Goal: Task Accomplishment & Management: Use online tool/utility

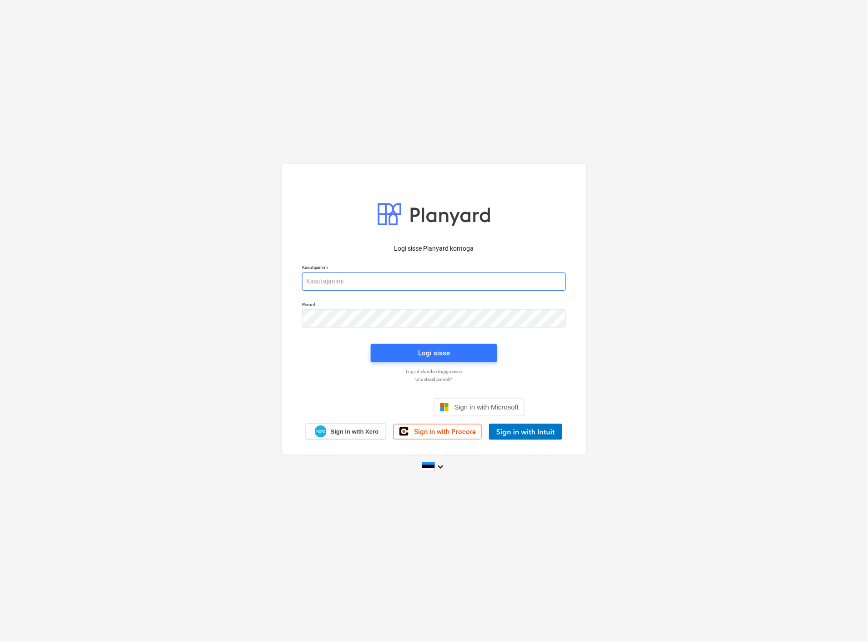
click at [374, 280] on input "email" at bounding box center [434, 281] width 264 height 18
type input "[EMAIL_ADDRESS][MEDICAL_DATA][DOMAIN_NAME]"
click at [428, 348] on div "Logi sisse" at bounding box center [434, 353] width 32 height 12
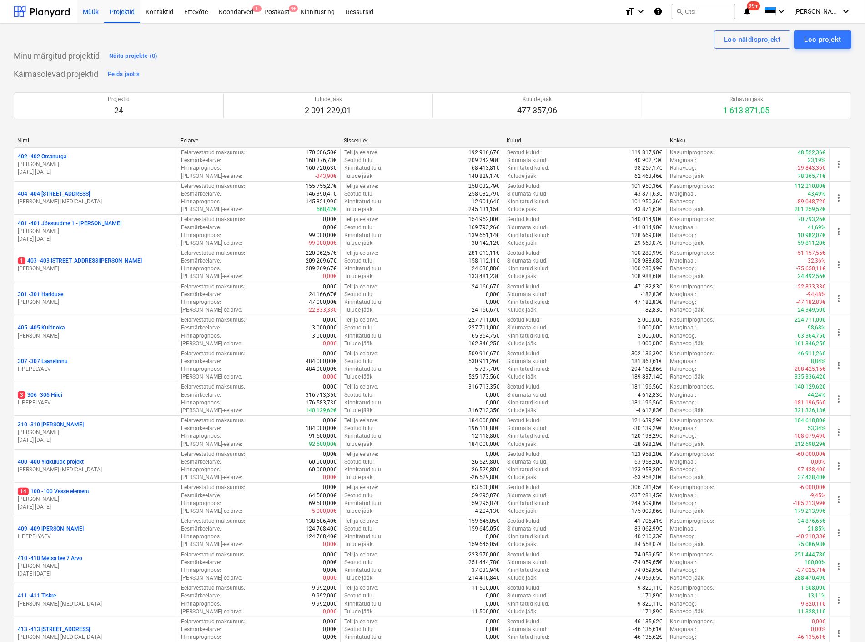
click at [91, 10] on div "Müük" at bounding box center [90, 11] width 27 height 23
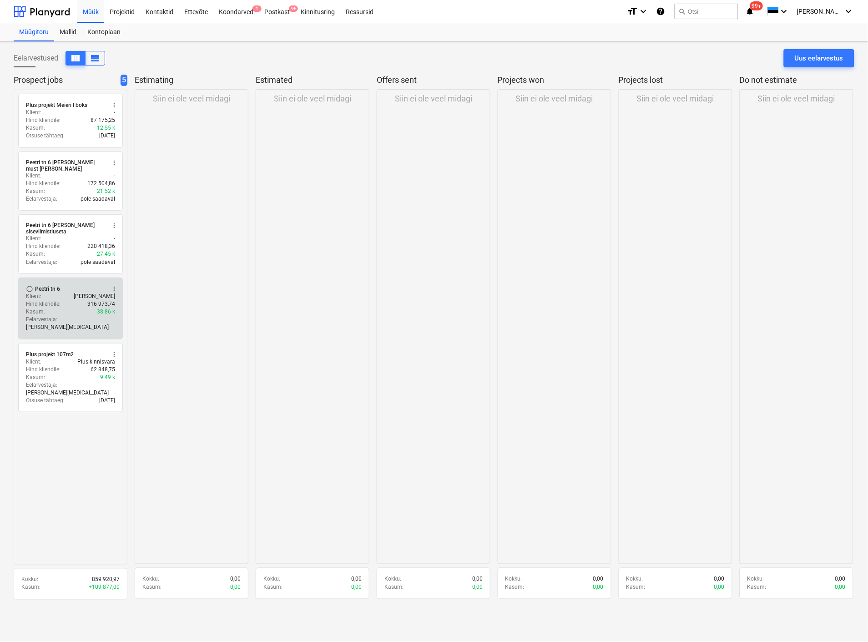
click at [53, 301] on p "Hind kliendile :" at bounding box center [43, 304] width 35 height 8
click at [64, 292] on div "Klient : [PERSON_NAME]" at bounding box center [70, 296] width 89 height 8
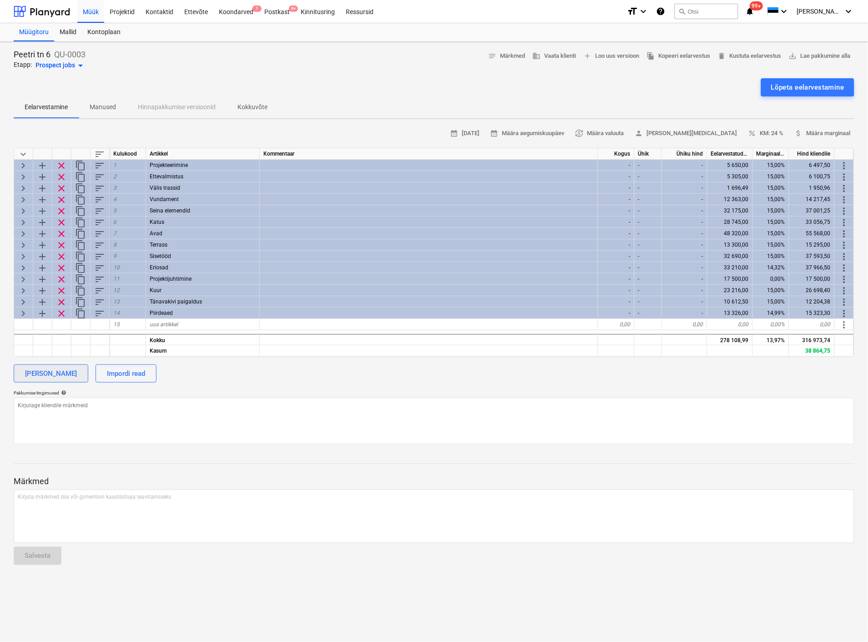
click at [61, 370] on div "[PERSON_NAME]" at bounding box center [51, 373] width 52 height 12
type textarea "x"
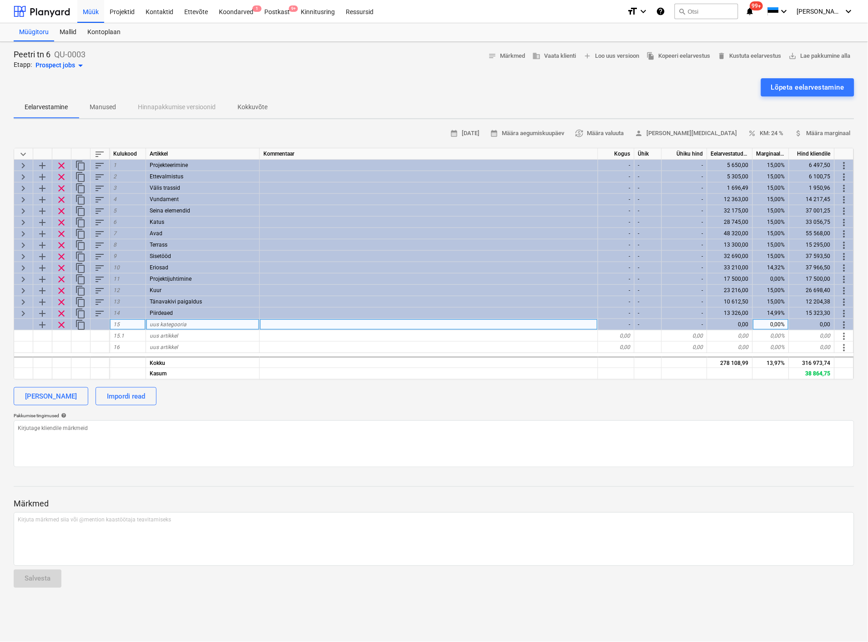
click at [166, 322] on span "uus kategooria" at bounding box center [168, 324] width 37 height 6
type input "Lisatööd"
click at [270, 411] on div "calendar_month [DATE] calendar_month Määra aegumiskuupäev currency_exchange Mää…" at bounding box center [434, 296] width 840 height 341
click at [100, 153] on span "sort" at bounding box center [99, 154] width 11 height 11
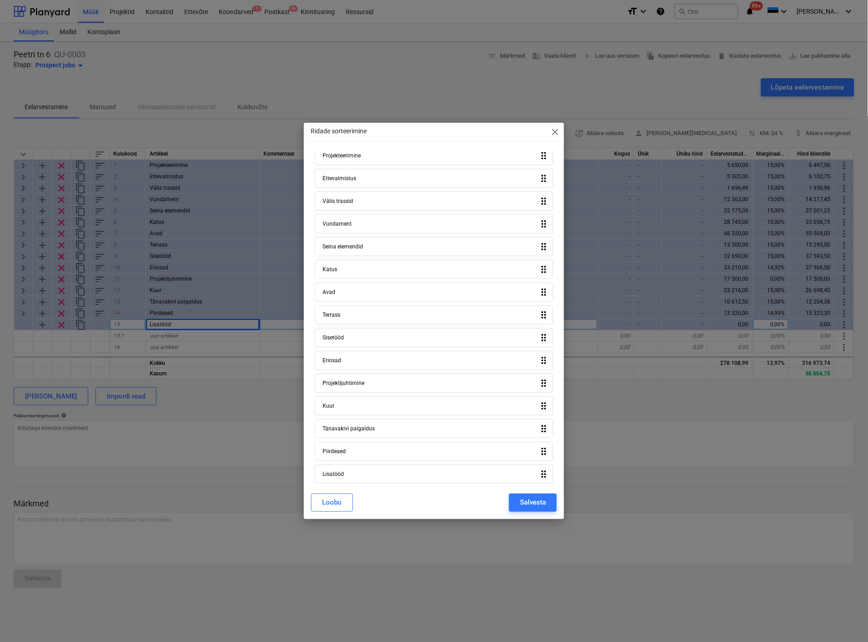
scroll to position [21, 0]
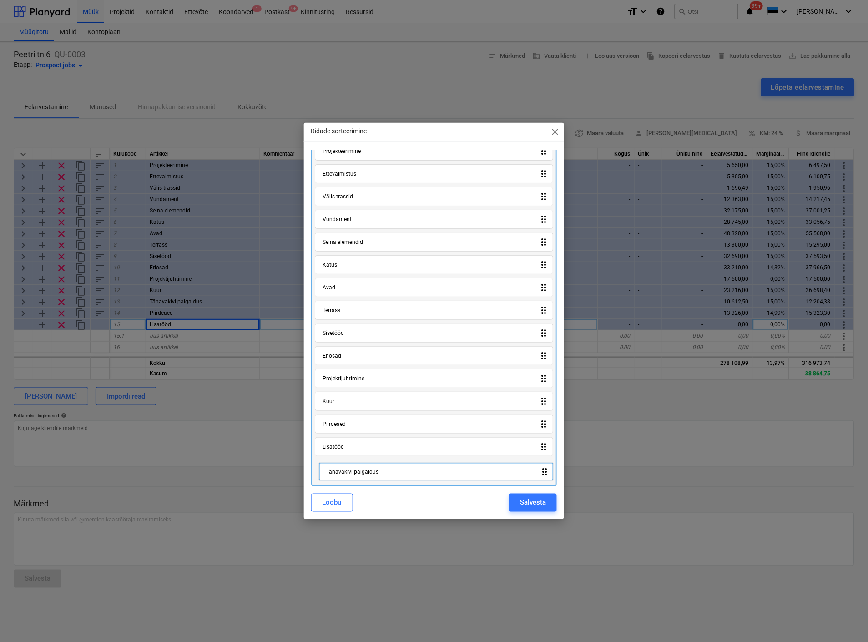
drag, startPoint x: 360, startPoint y: 427, endPoint x: 364, endPoint y: 477, distance: 50.2
click at [364, 477] on div "Projekteerimine drag_indicator Ettevalmistus drag_indicator Välis trassid drag_…" at bounding box center [434, 312] width 246 height 348
drag, startPoint x: 356, startPoint y: 426, endPoint x: 356, endPoint y: 479, distance: 53.2
click at [356, 479] on div "Projekteerimine drag_indicator Ettevalmistus drag_indicator Välis trassid drag_…" at bounding box center [434, 312] width 246 height 348
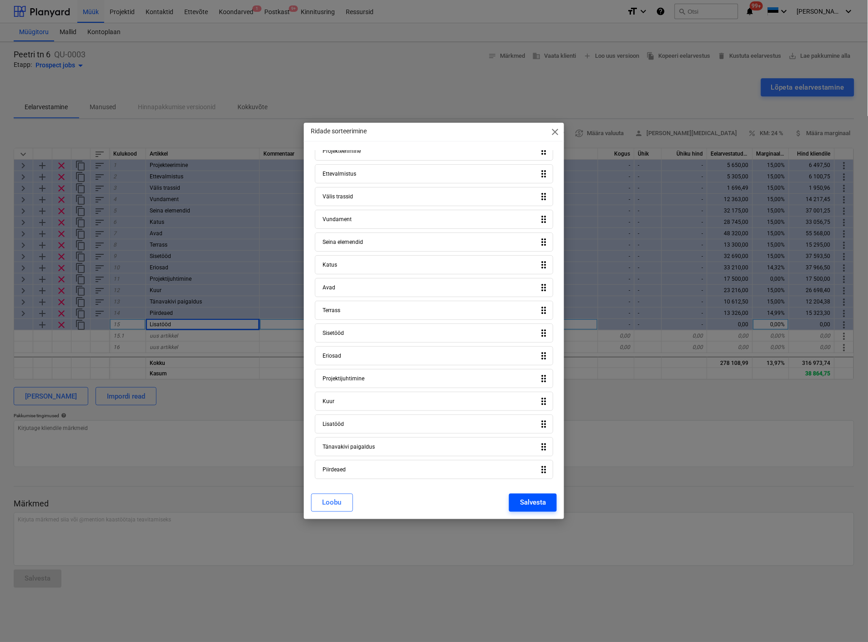
click at [528, 502] on div "Salvesta" at bounding box center [533, 503] width 26 height 12
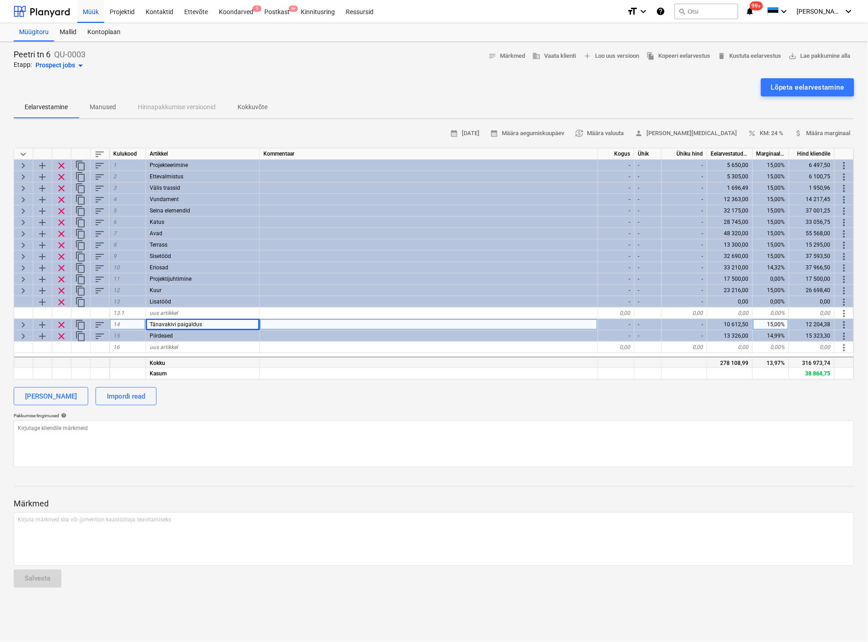
click at [297, 362] on div at bounding box center [429, 362] width 338 height 11
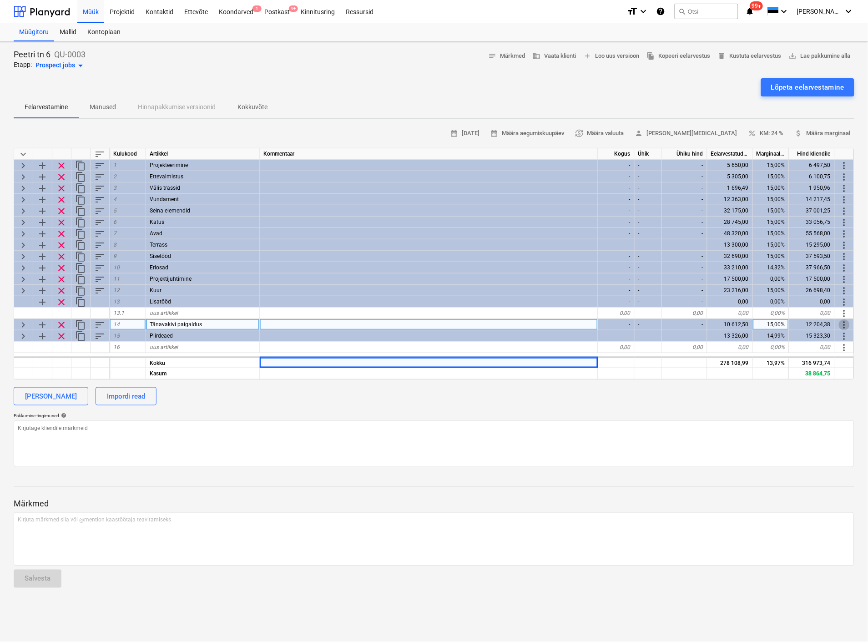
click at [841, 320] on span "more_vert" at bounding box center [844, 324] width 11 height 11
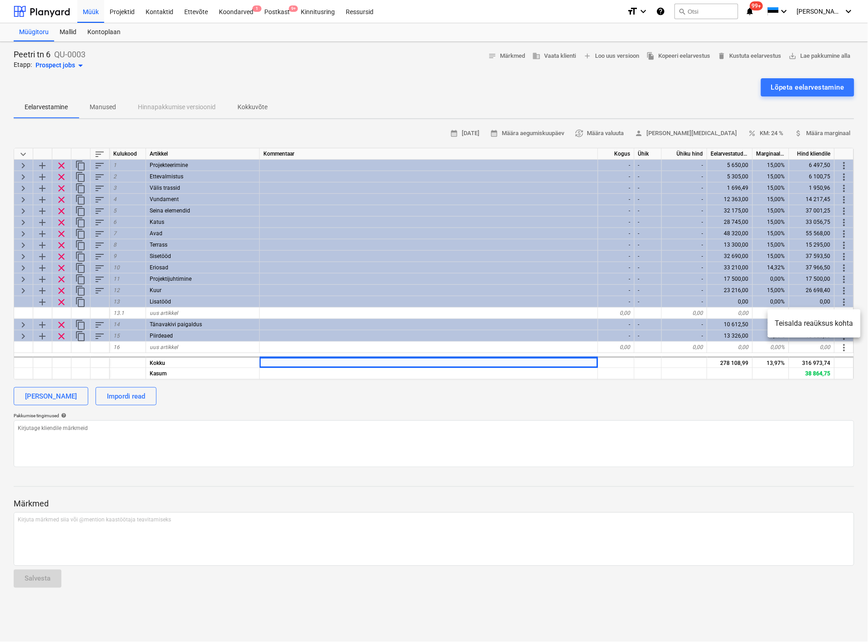
click at [828, 323] on li "Teisalda reaüksus kohta" at bounding box center [814, 323] width 93 height 21
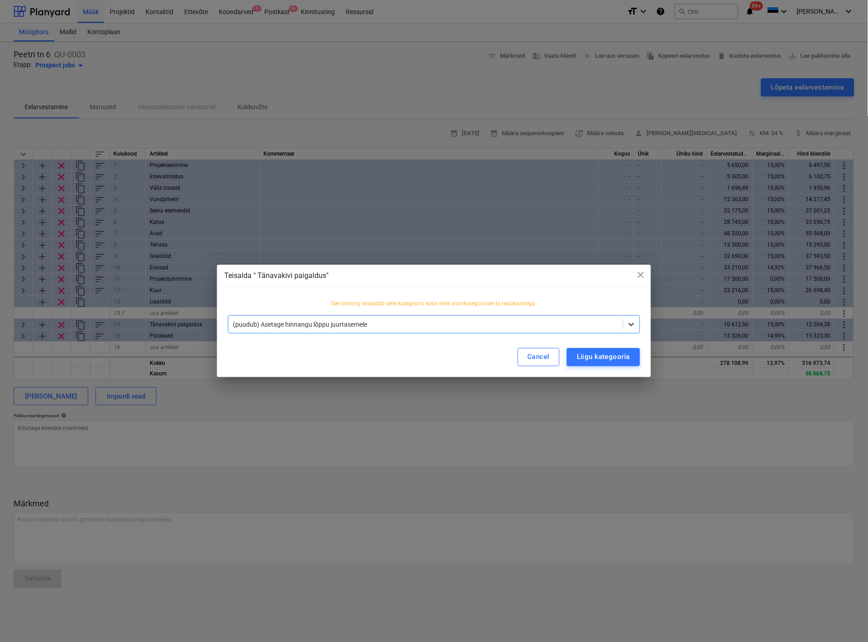
click at [631, 321] on icon at bounding box center [631, 324] width 9 height 9
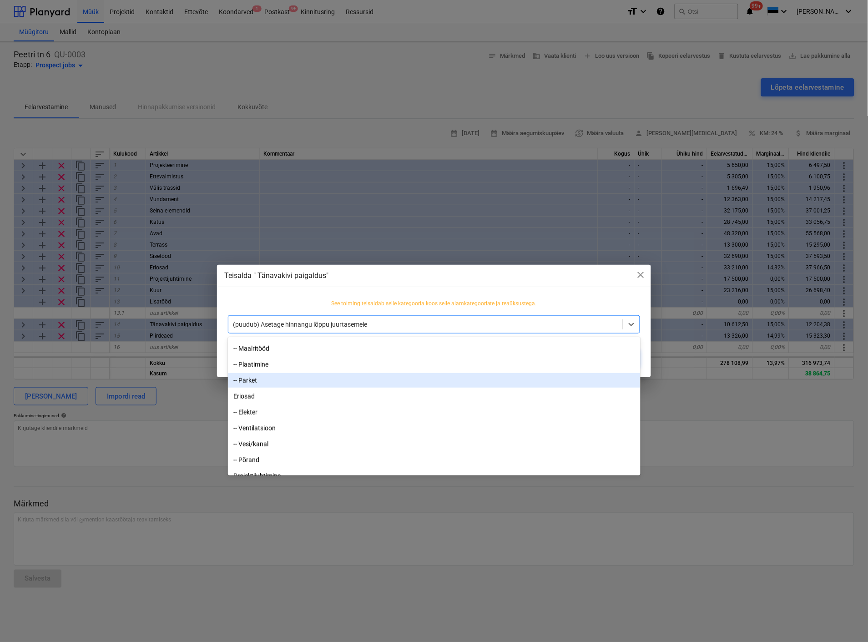
scroll to position [325, 0]
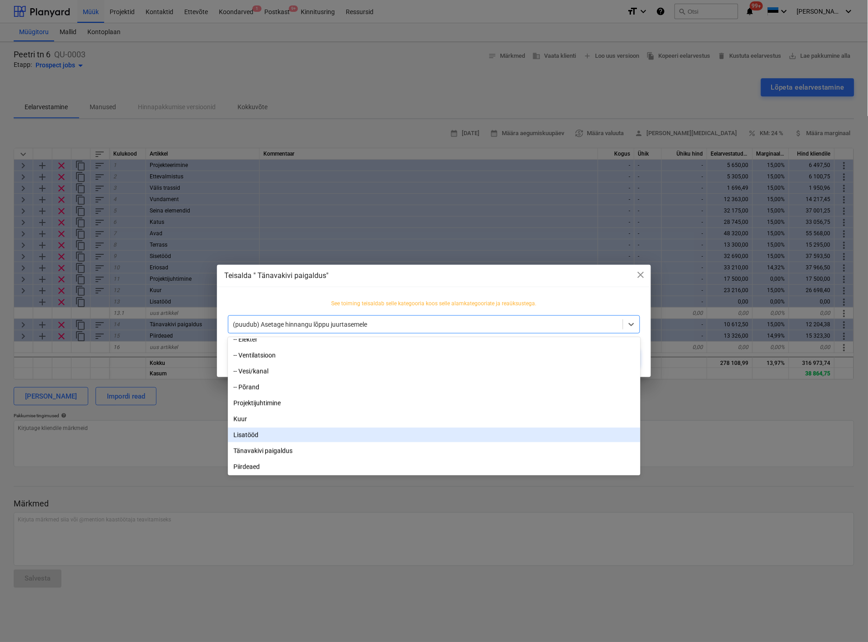
click at [244, 434] on div "Lisatööd" at bounding box center [434, 434] width 412 height 15
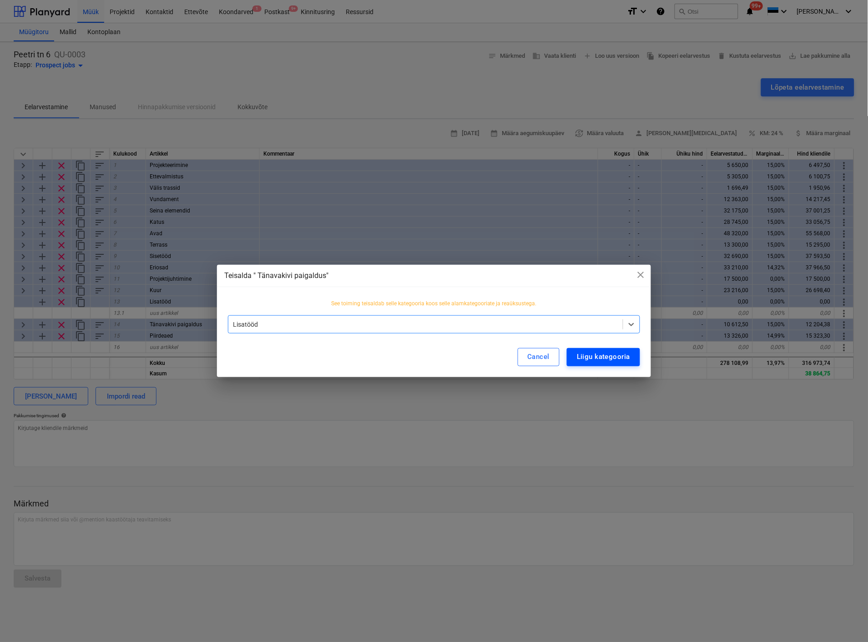
click at [603, 361] on div "Liigu kategooria" at bounding box center [603, 357] width 53 height 12
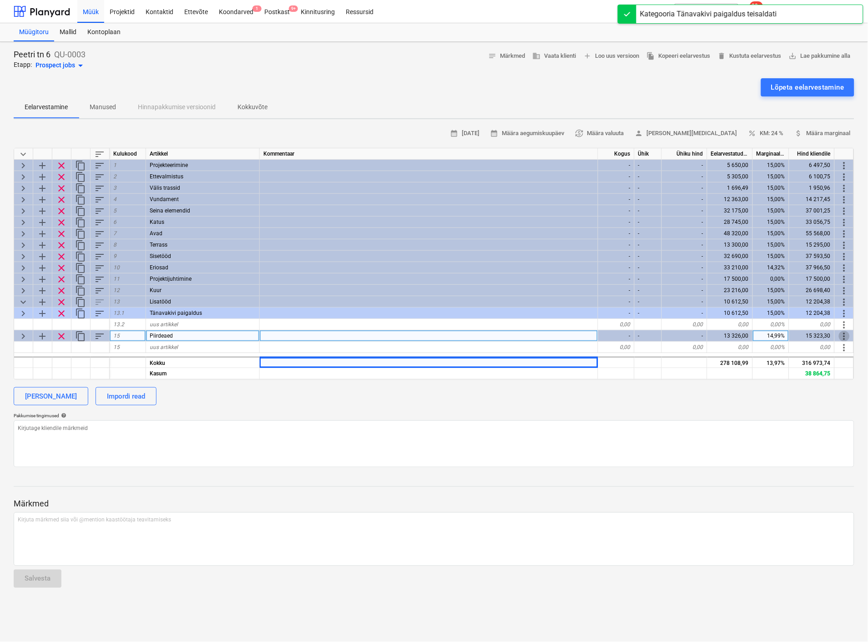
click at [846, 336] on span "more_vert" at bounding box center [844, 336] width 11 height 11
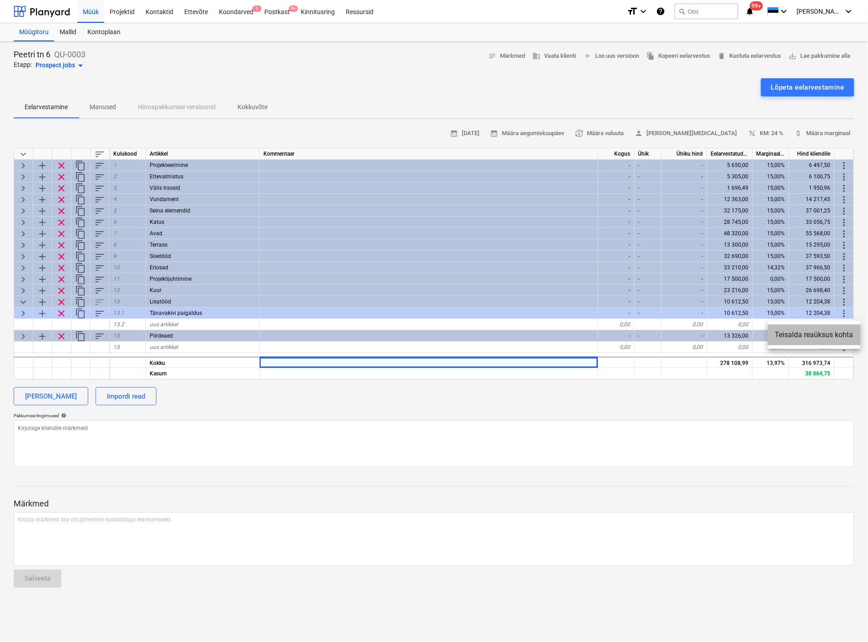
click at [838, 336] on li "Teisalda reaüksus kohta" at bounding box center [814, 334] width 93 height 21
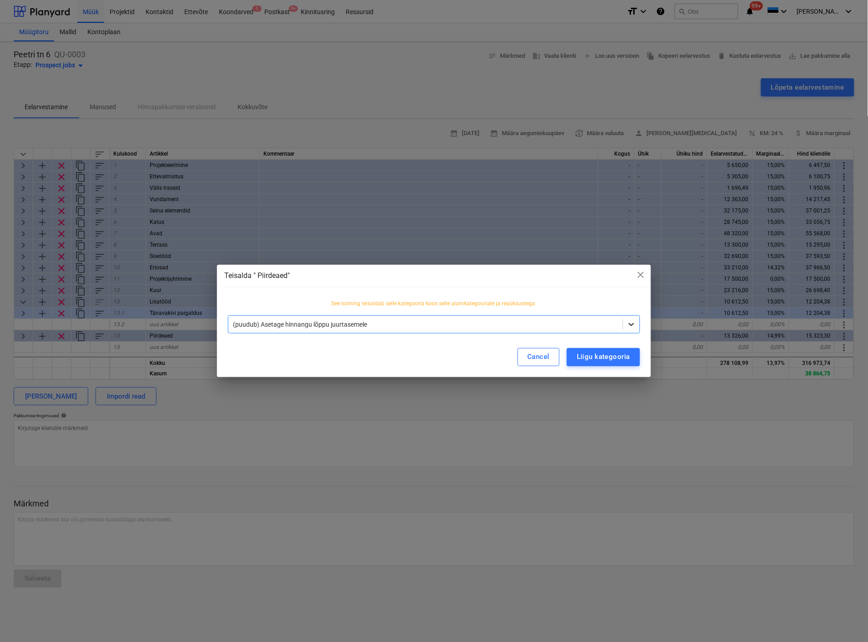
click at [633, 324] on icon at bounding box center [630, 324] width 5 height 3
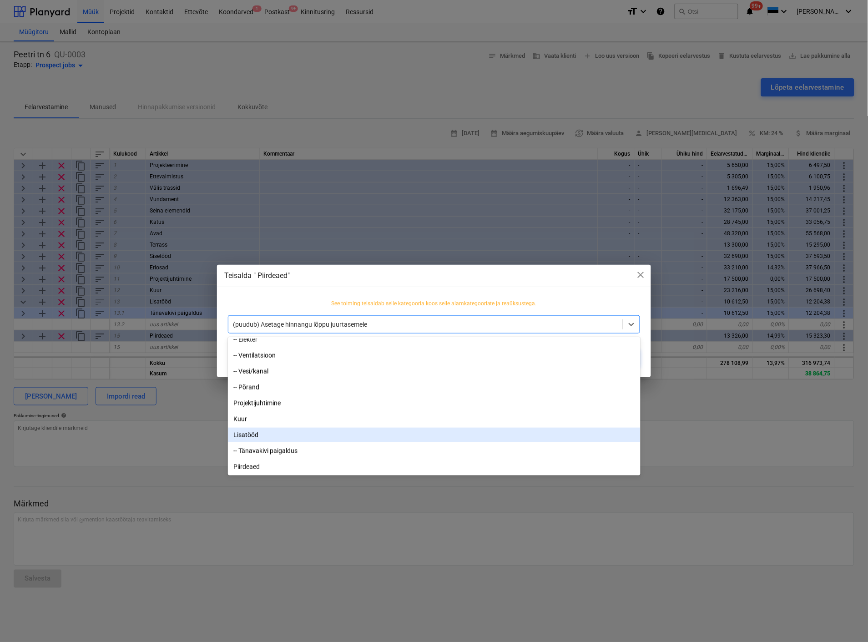
click at [251, 432] on div "Lisatööd" at bounding box center [434, 434] width 412 height 15
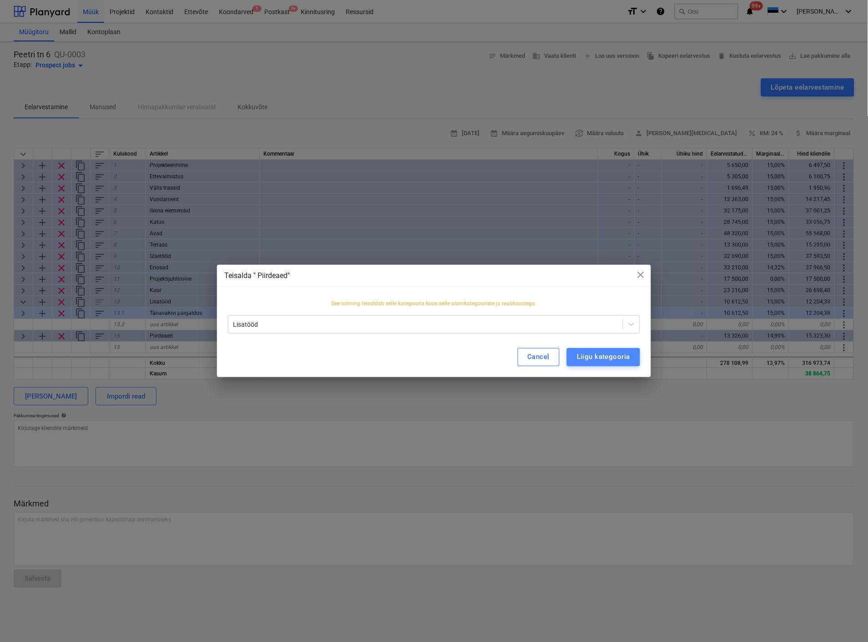
click at [619, 354] on div "Liigu kategooria" at bounding box center [603, 357] width 53 height 12
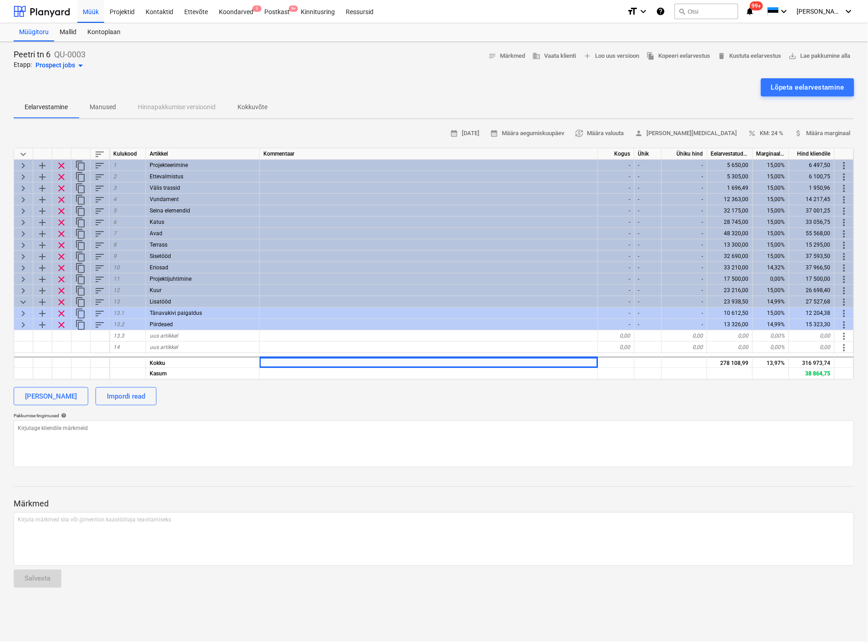
click at [212, 476] on div at bounding box center [434, 477] width 840 height 7
click at [326, 67] on div "Peetri tn 6 QU-0003 Etapp: Prospect jobs arrow_drop_down notes Märkmed business…" at bounding box center [434, 60] width 840 height 22
click at [302, 54] on div "Peetri tn 6 QU-0003 Etapp: Prospect jobs arrow_drop_down notes Märkmed business…" at bounding box center [434, 60] width 840 height 22
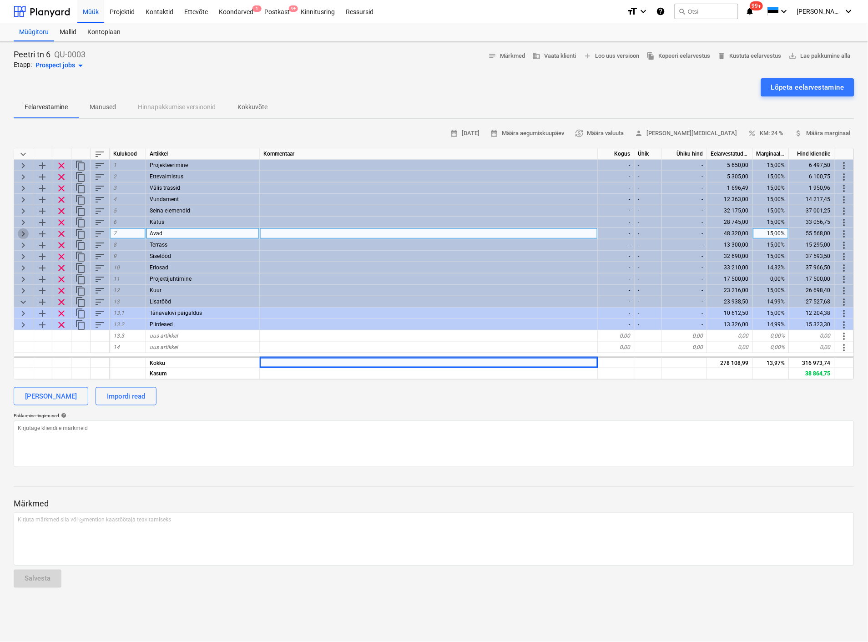
click at [17, 229] on div "keyboard_arrow_right" at bounding box center [23, 233] width 19 height 11
type textarea "x"
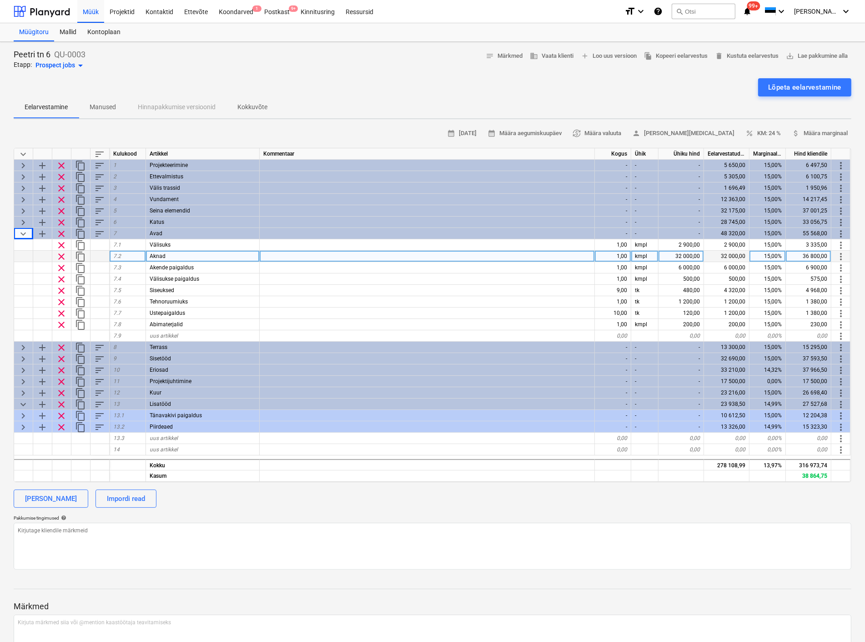
click at [678, 253] on div "32 000,00" at bounding box center [680, 256] width 45 height 11
type input "29000"
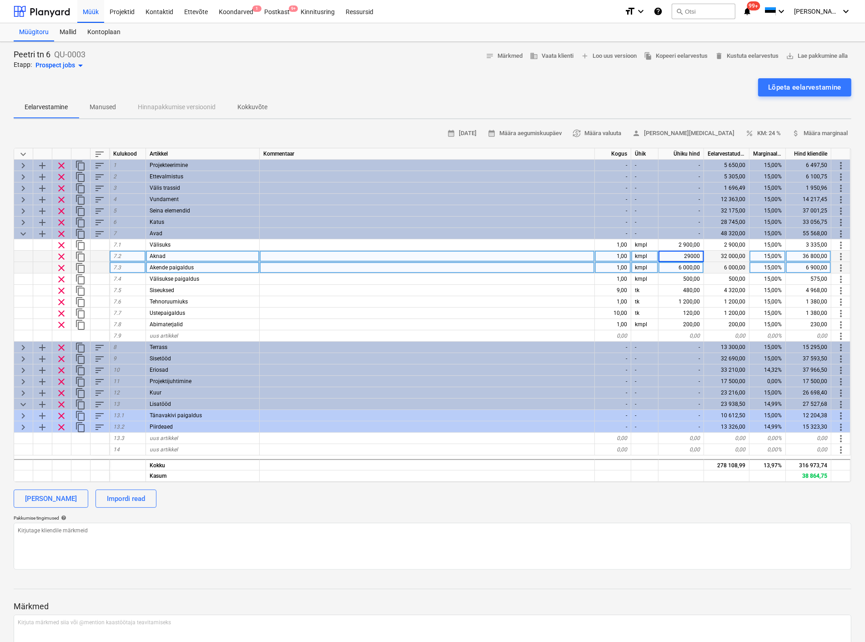
type textarea "x"
click at [685, 266] on div "6 000,00" at bounding box center [680, 267] width 45 height 11
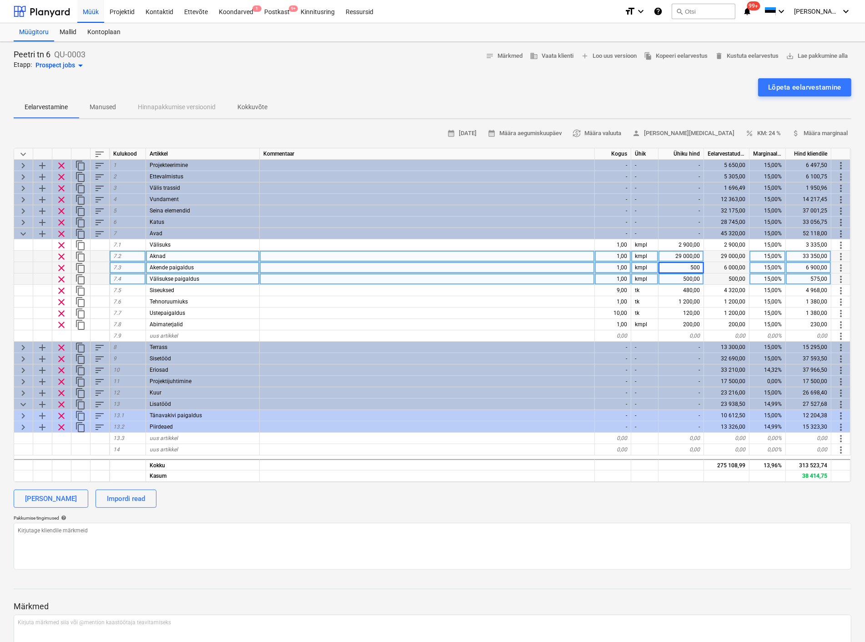
type input "5000"
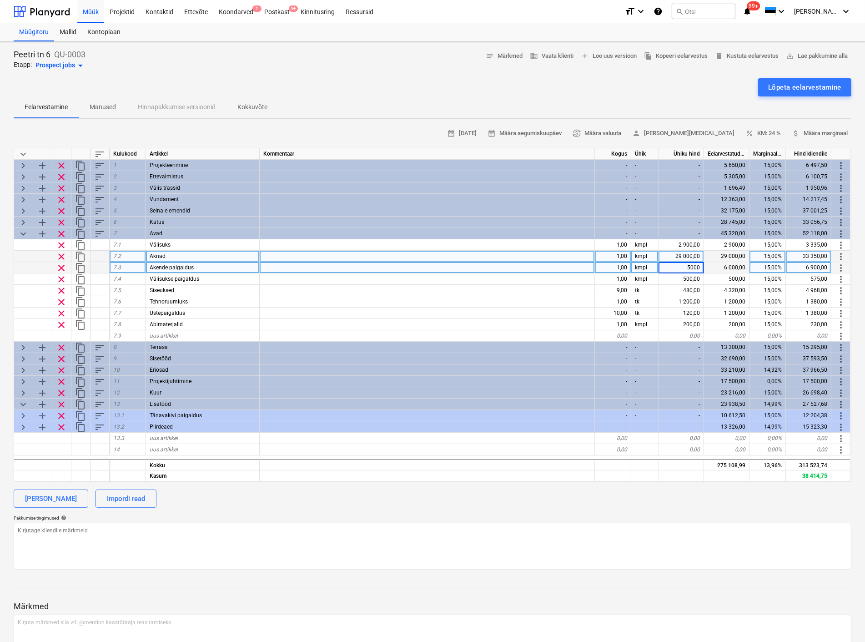
click at [452, 94] on div "Lõpeta eelarvestamine" at bounding box center [433, 87] width 838 height 18
type textarea "x"
click at [687, 255] on div "29 000,00" at bounding box center [680, 256] width 45 height 11
click at [693, 252] on input "24000" at bounding box center [680, 256] width 45 height 11
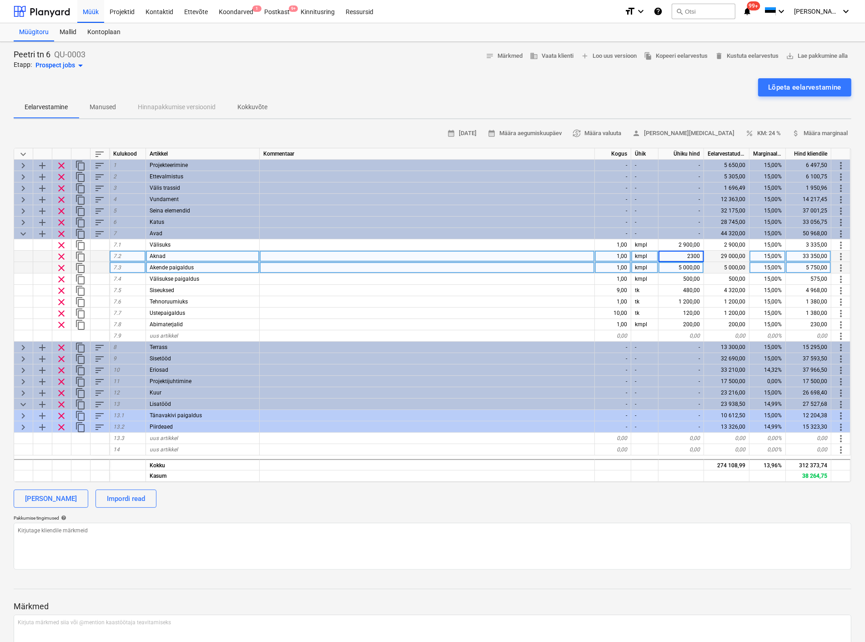
type input "23000"
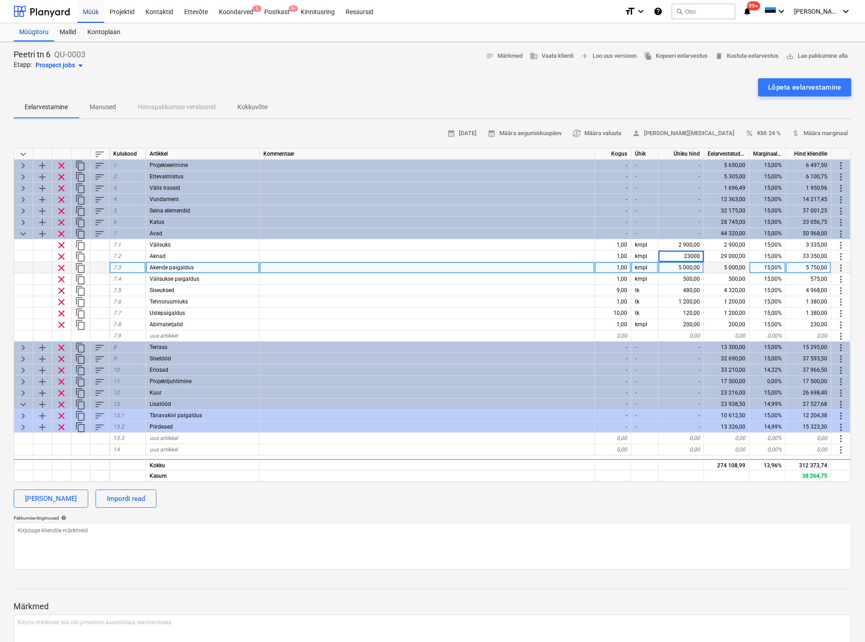
click at [575, 510] on div "calendar_month [DATE] calendar_month Määra aegumiskuupäev currency_exchange Mää…" at bounding box center [433, 347] width 838 height 443
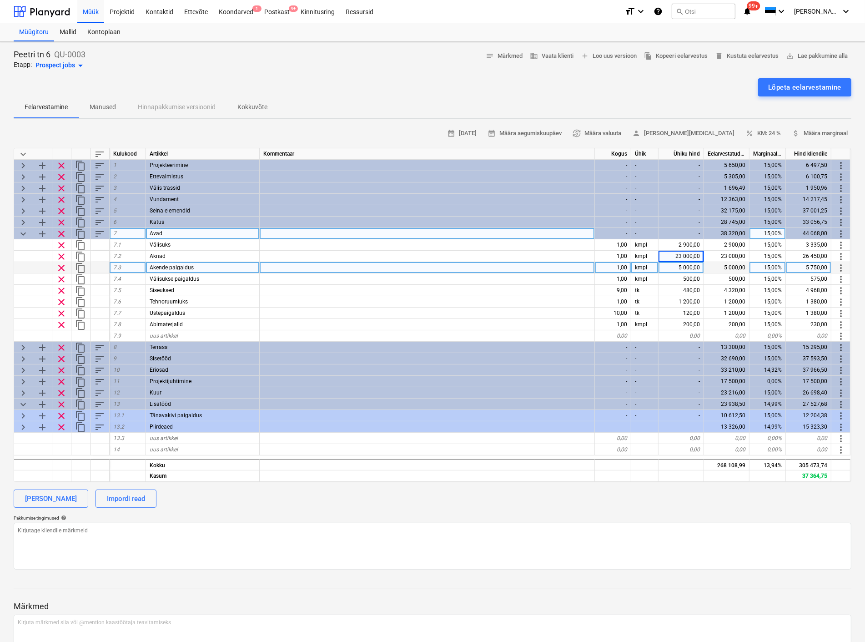
click at [27, 231] on span "keyboard_arrow_down" at bounding box center [23, 233] width 11 height 11
type textarea "x"
